Goal: Task Accomplishment & Management: Use online tool/utility

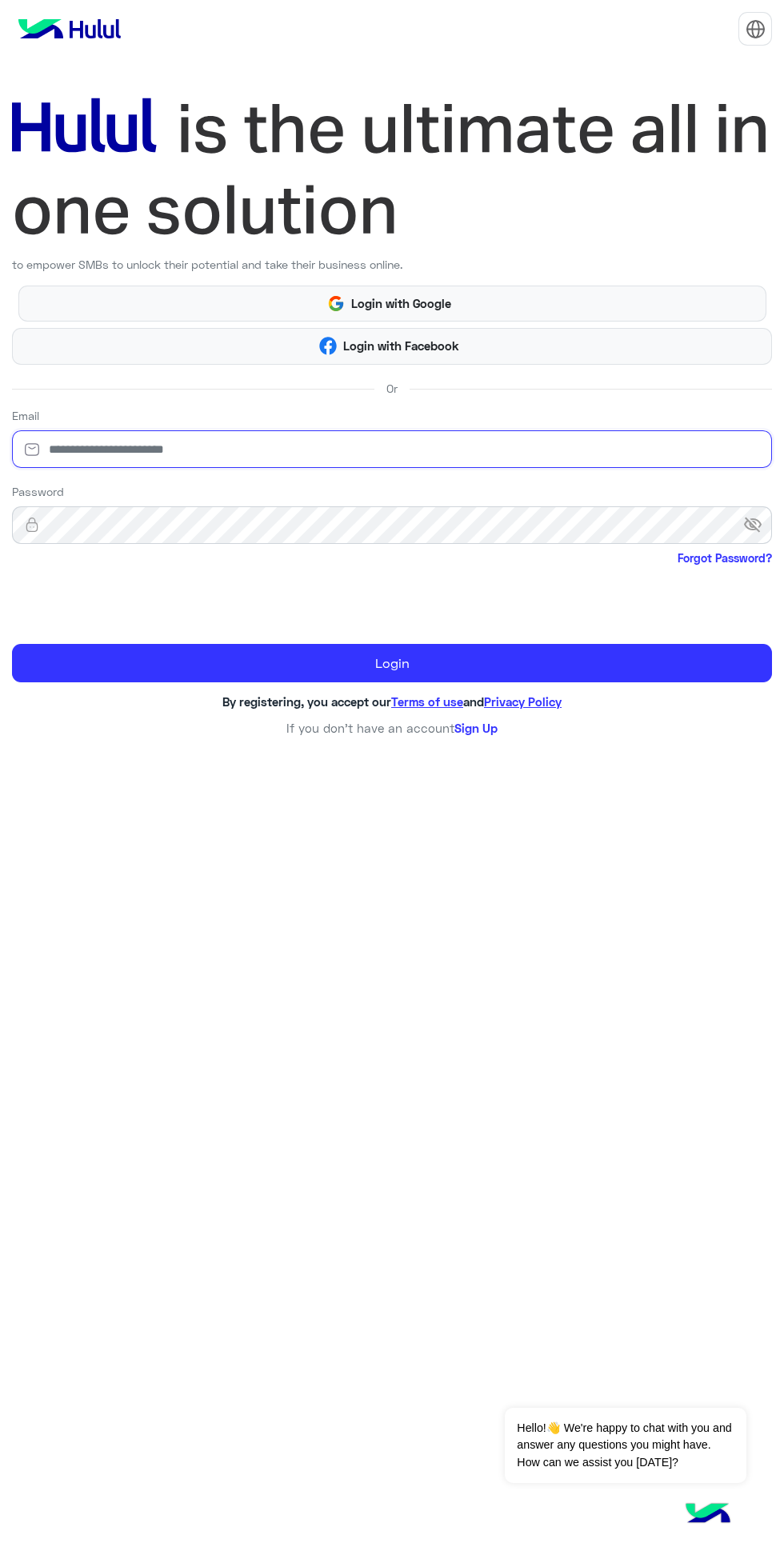
click at [410, 449] on input "email" at bounding box center [392, 449] width 760 height 37
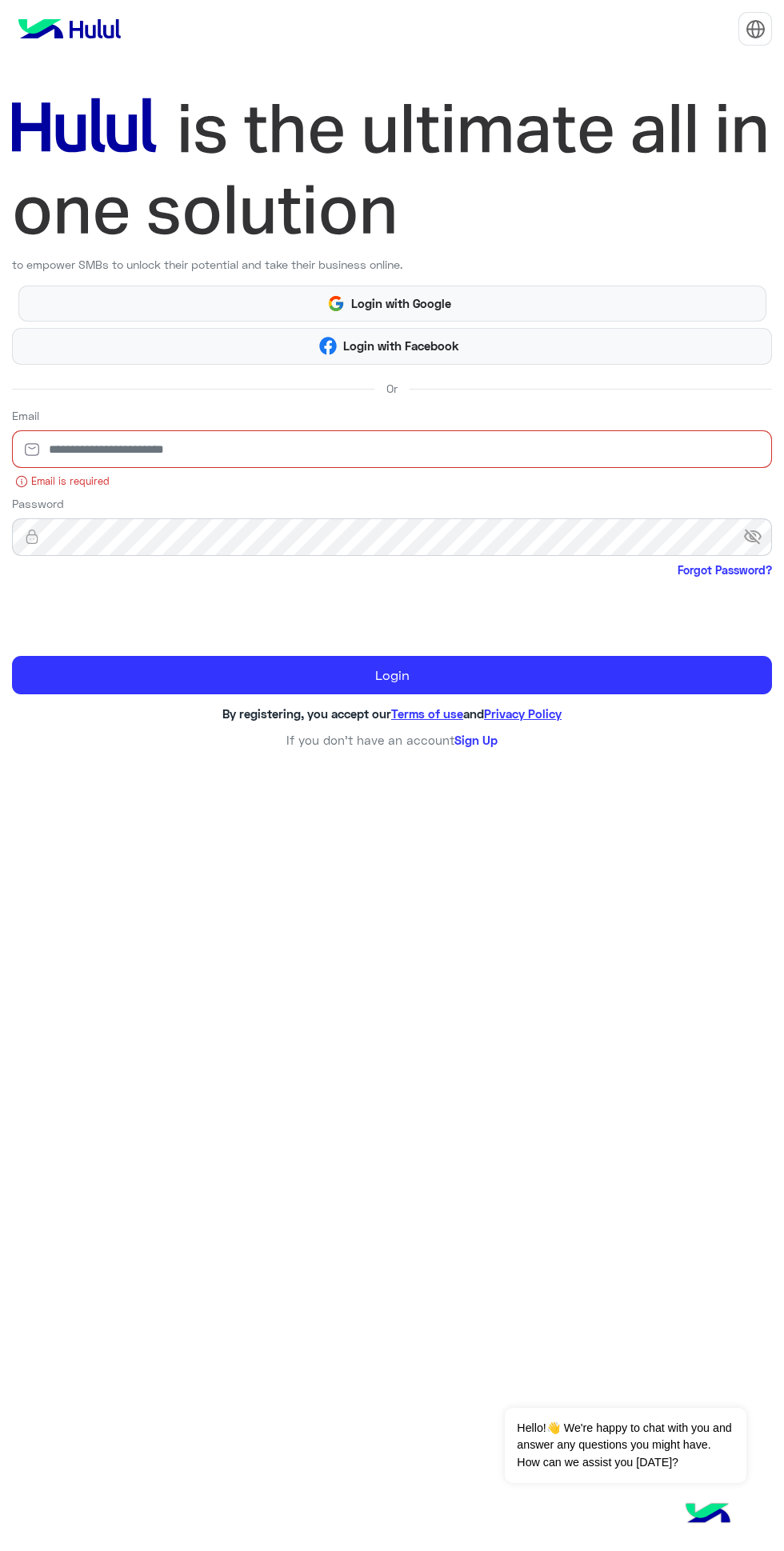
type input "**********"
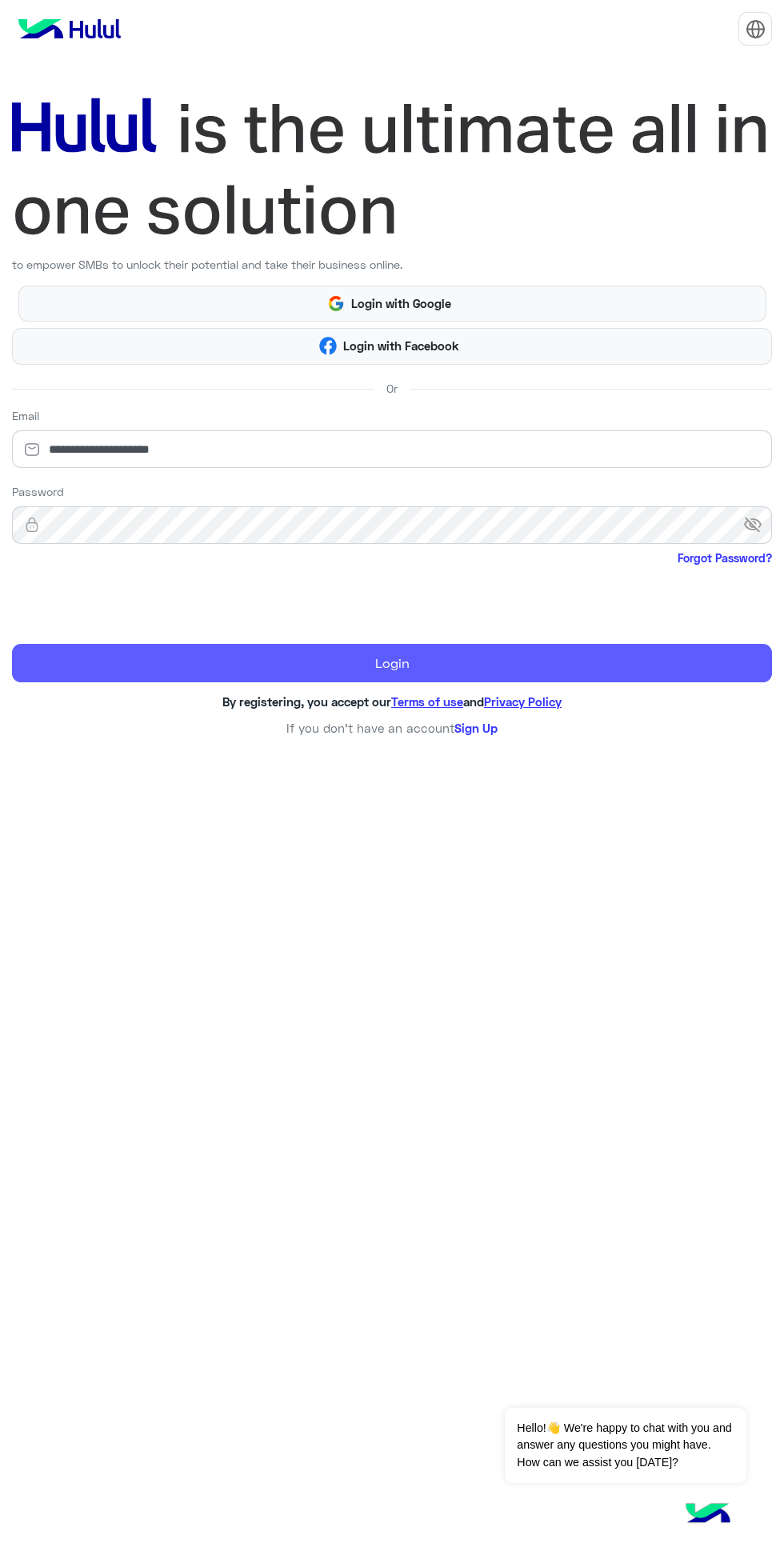
click at [564, 661] on button "Login" at bounding box center [392, 662] width 760 height 38
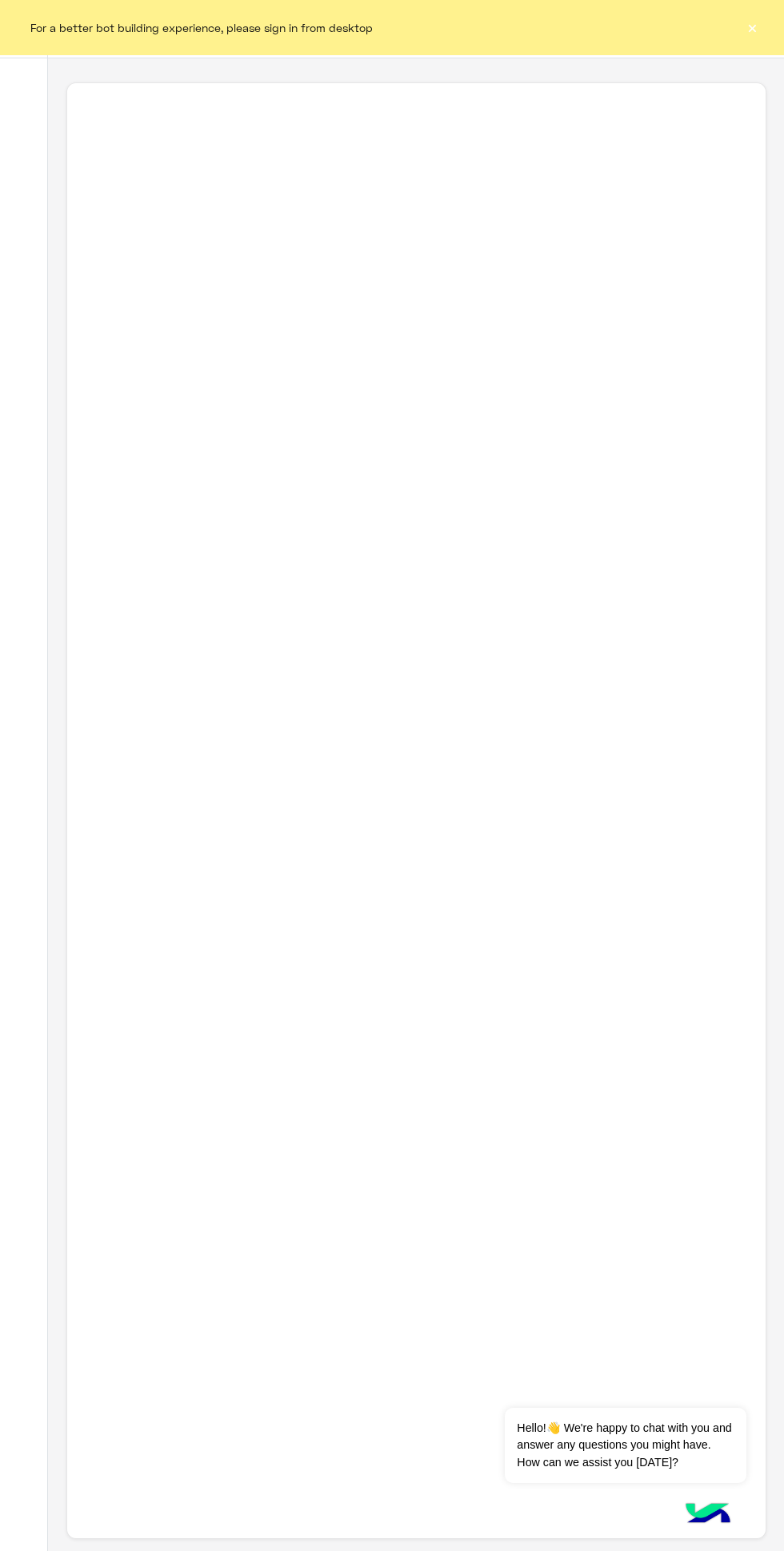
click at [752, 20] on button "×" at bounding box center [752, 27] width 16 height 16
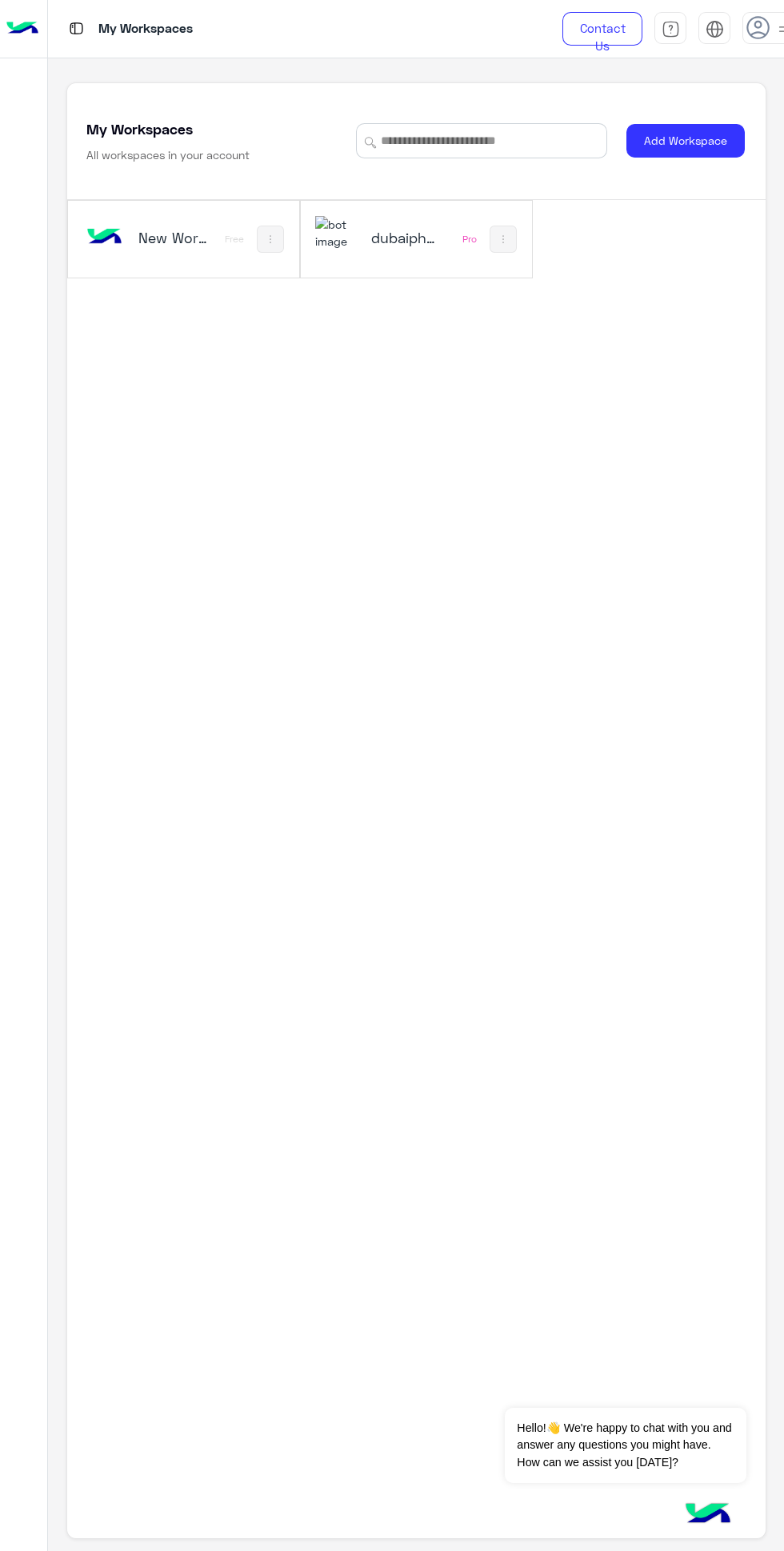
click at [381, 257] on div "dubaiphone" at bounding box center [375, 239] width 121 height 46
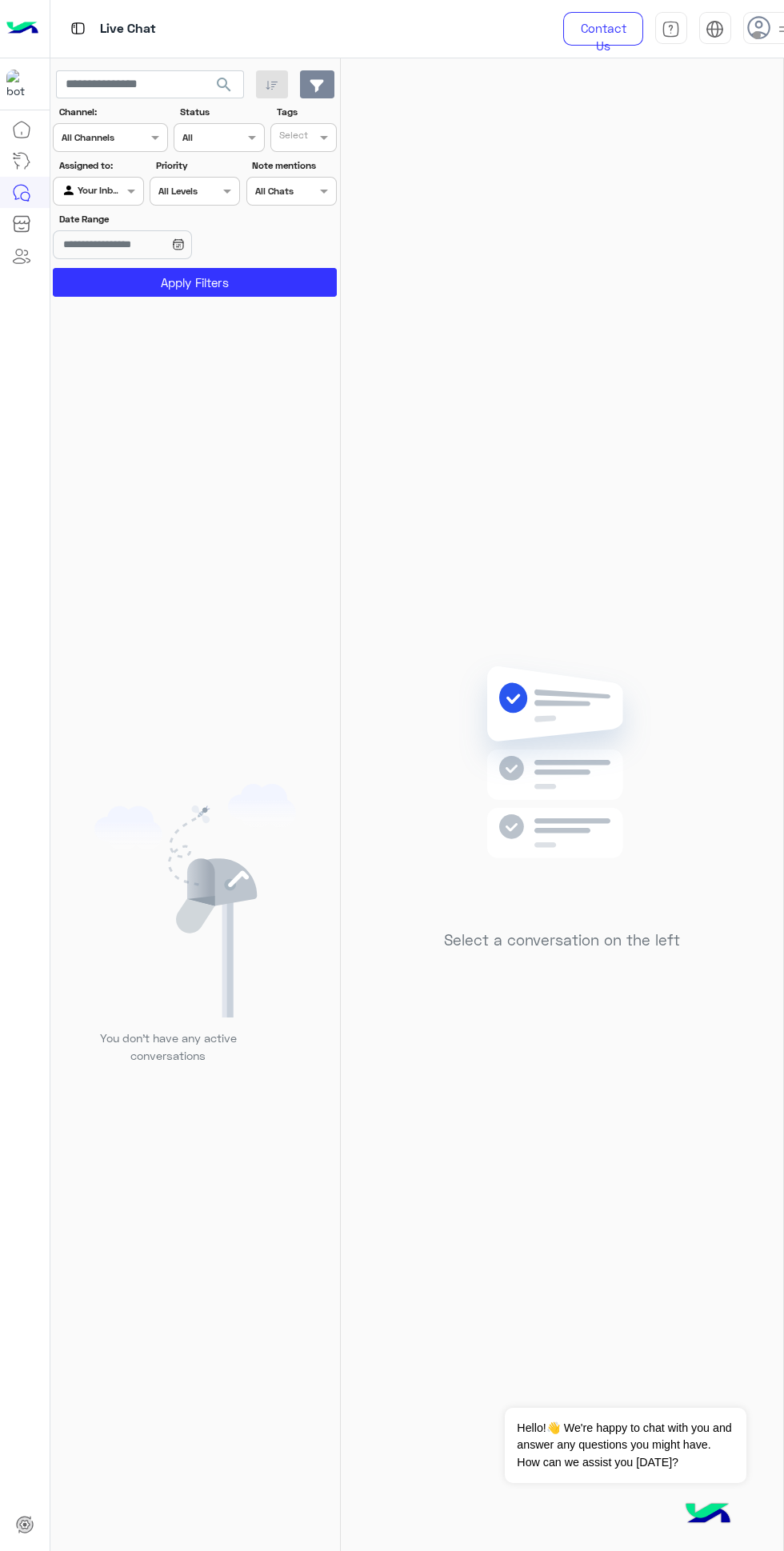
click at [317, 86] on icon "button" at bounding box center [318, 85] width 14 height 13
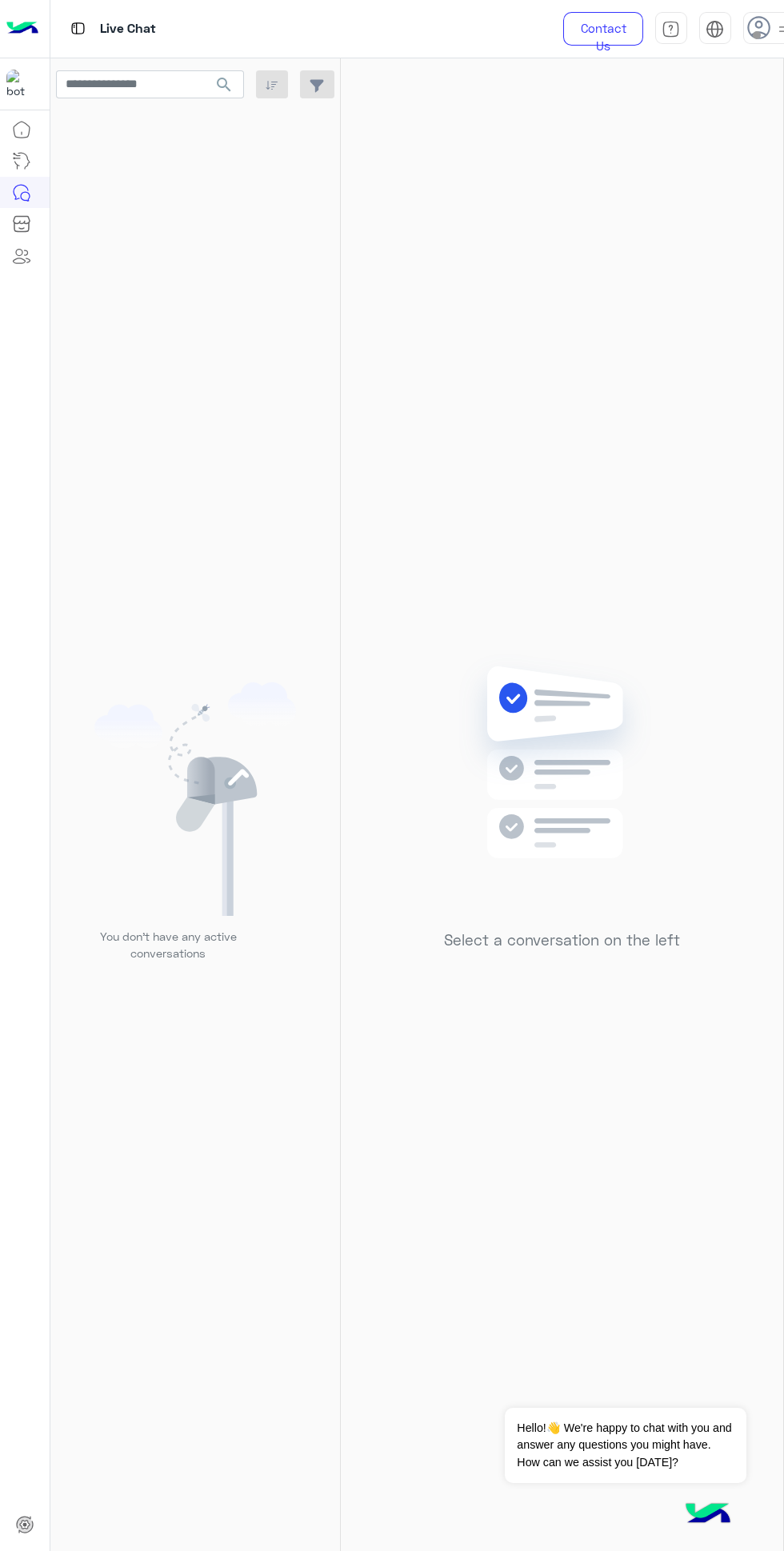
click at [756, 33] on span at bounding box center [756, 35] width 8 height 8
click at [752, 112] on label "Online" at bounding box center [672, 123] width 175 height 29
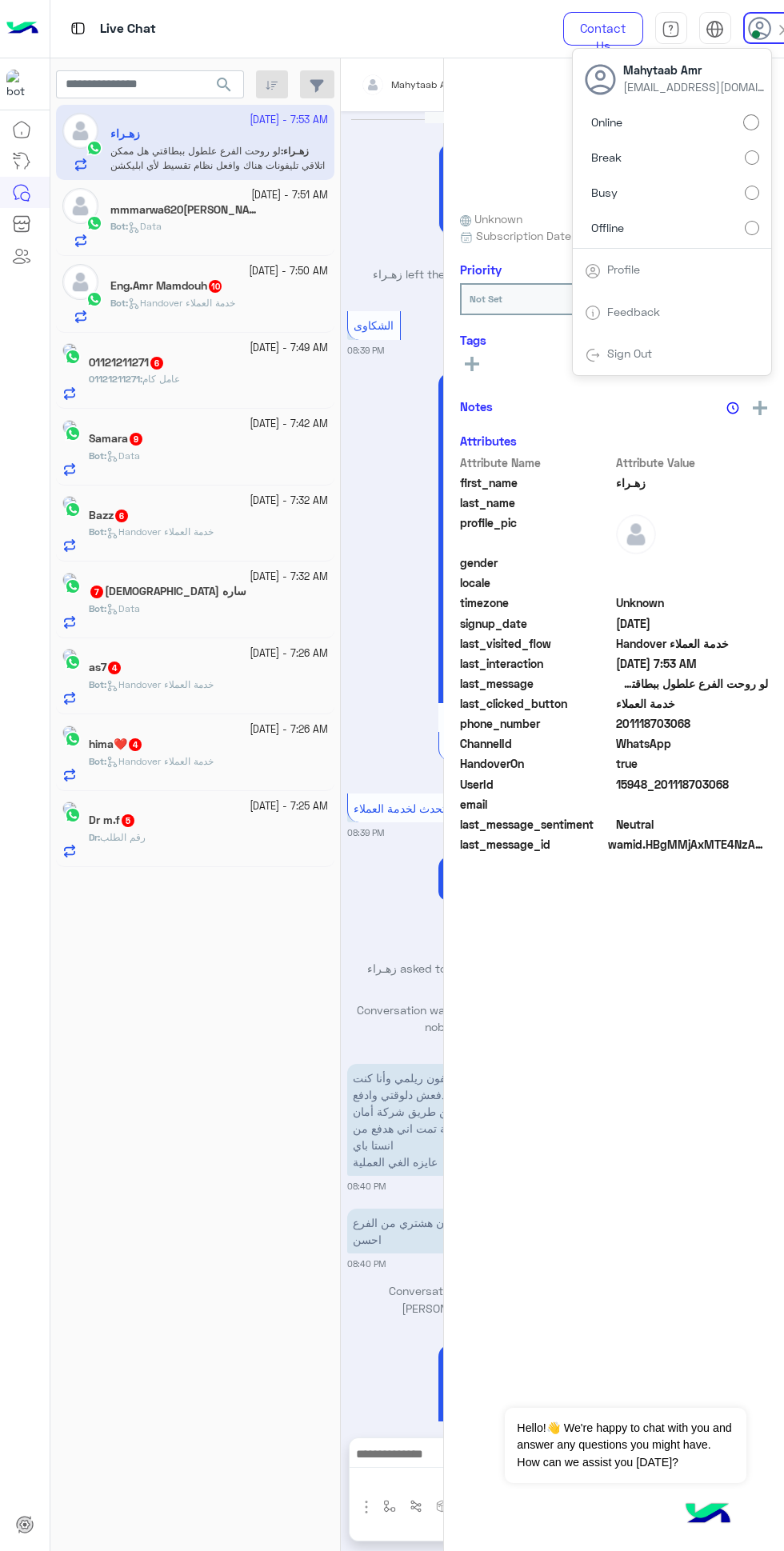
scroll to position [2201, 0]
